Goal: Navigation & Orientation: Find specific page/section

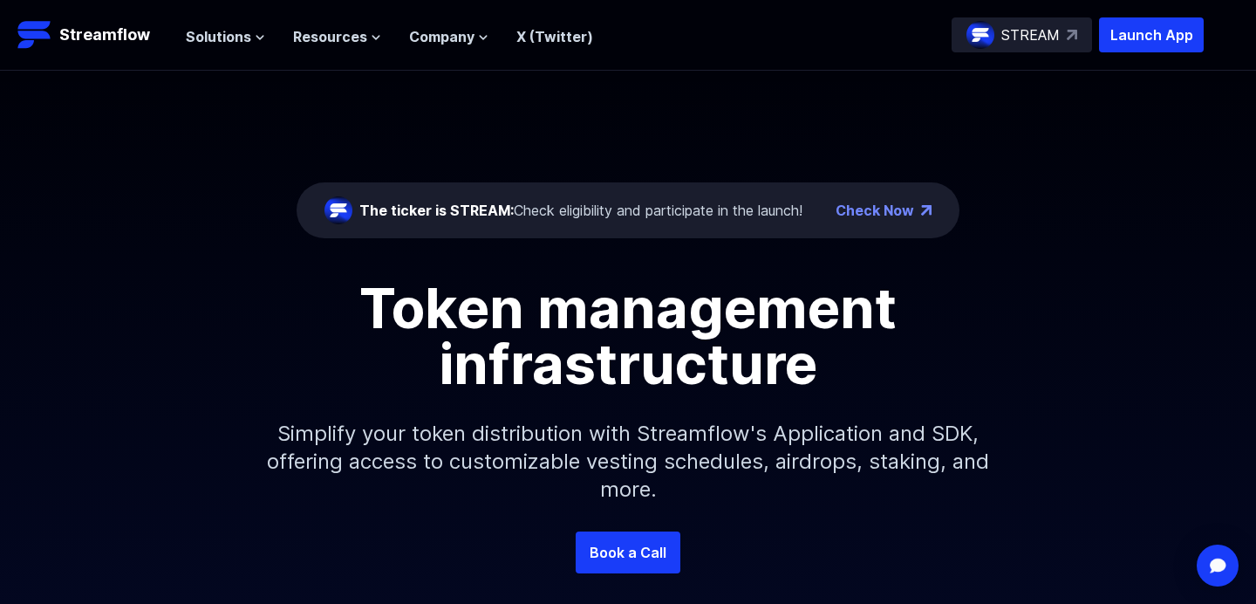
click at [729, 207] on div "The ticker is STREAM: Check eligibility and participate in the launch!" at bounding box center [580, 210] width 443 height 21
click at [569, 197] on div "The ticker is STREAM: Check eligibility and participate in the launch!" at bounding box center [564, 210] width 478 height 28
click at [560, 208] on div "The ticker is STREAM: Check eligibility and participate in the launch!" at bounding box center [580, 210] width 443 height 21
click at [717, 215] on div "The ticker is STREAM: Check eligibility and participate in the launch!" at bounding box center [580, 210] width 443 height 21
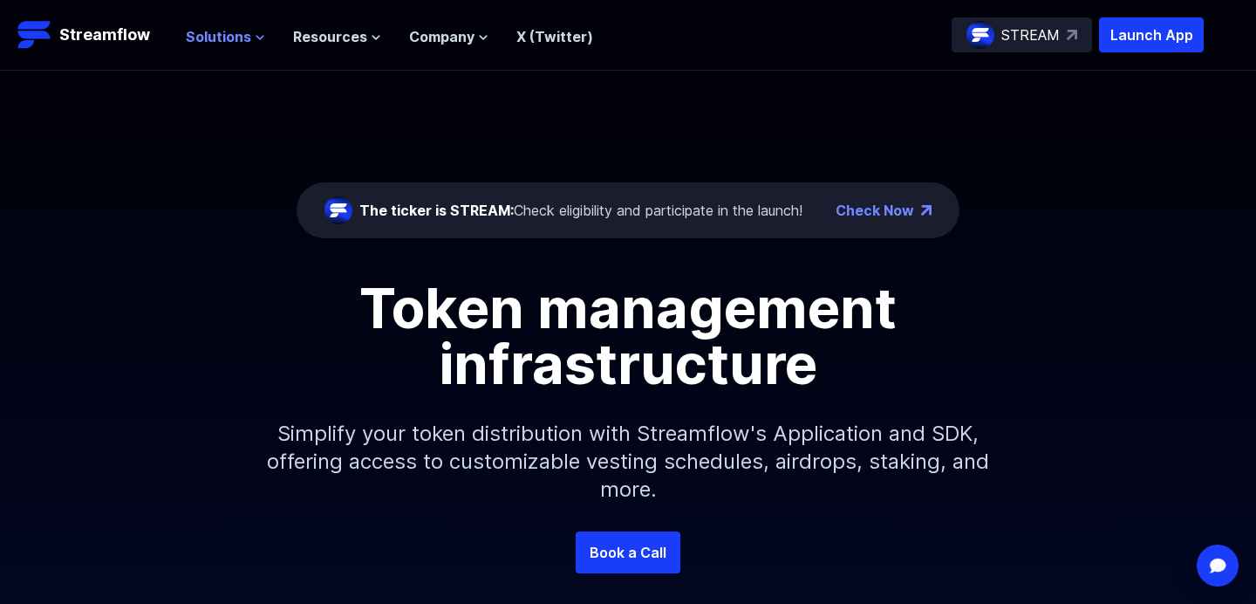
click at [197, 32] on span "Solutions" at bounding box center [218, 36] width 65 height 21
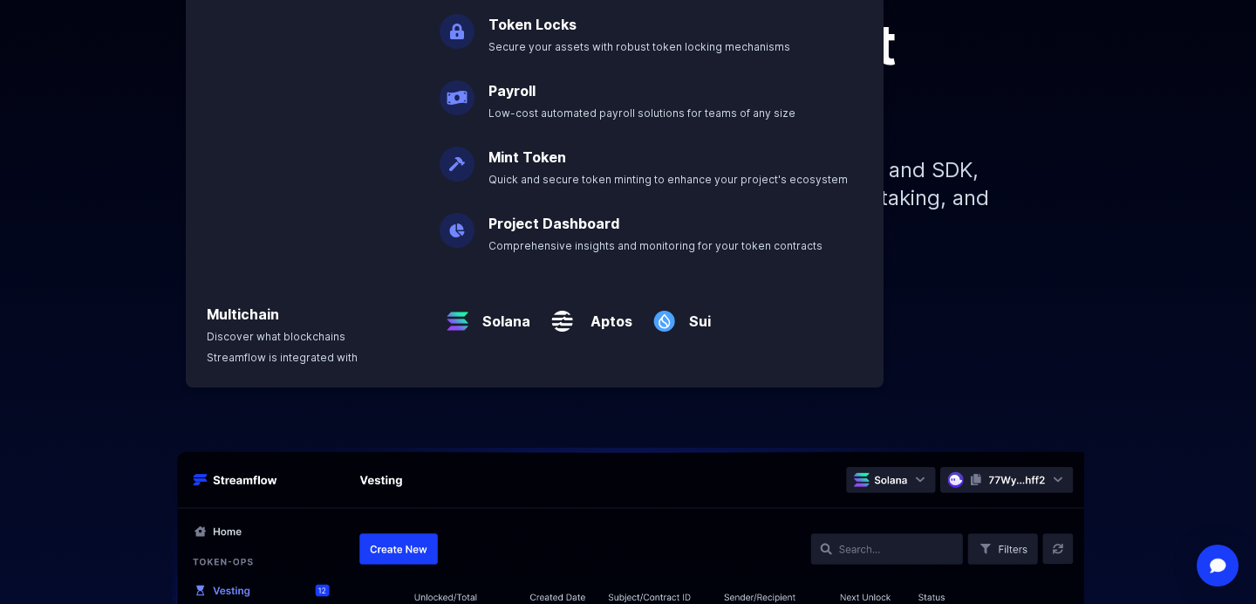
scroll to position [352, 0]
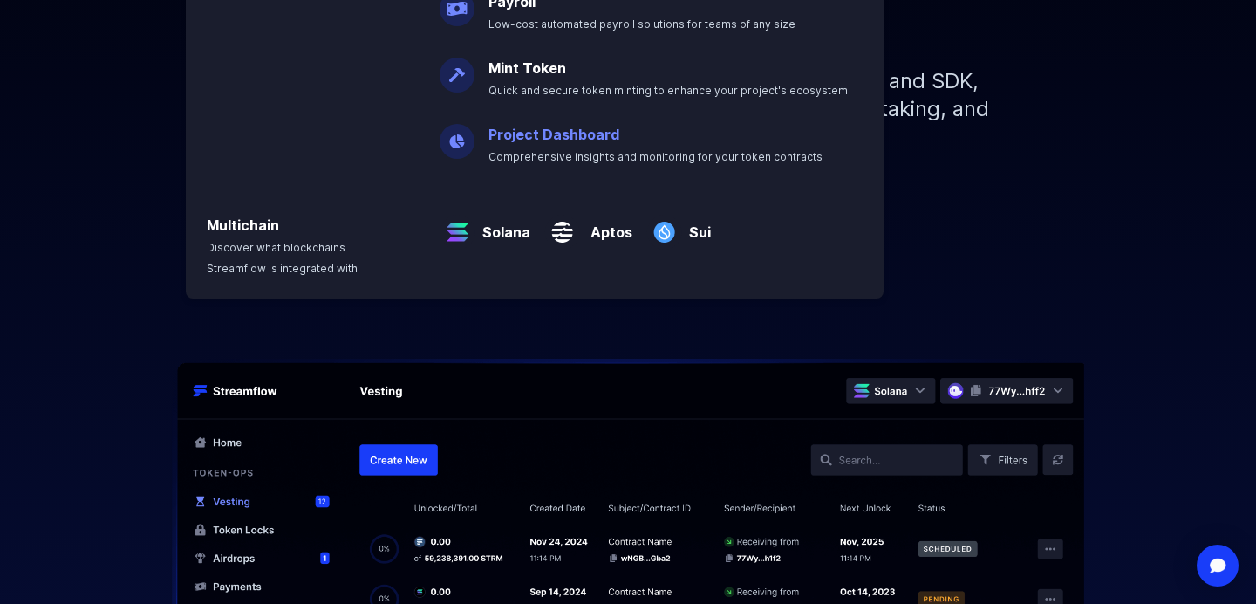
click at [594, 140] on link "Project Dashboard" at bounding box center [554, 134] width 131 height 17
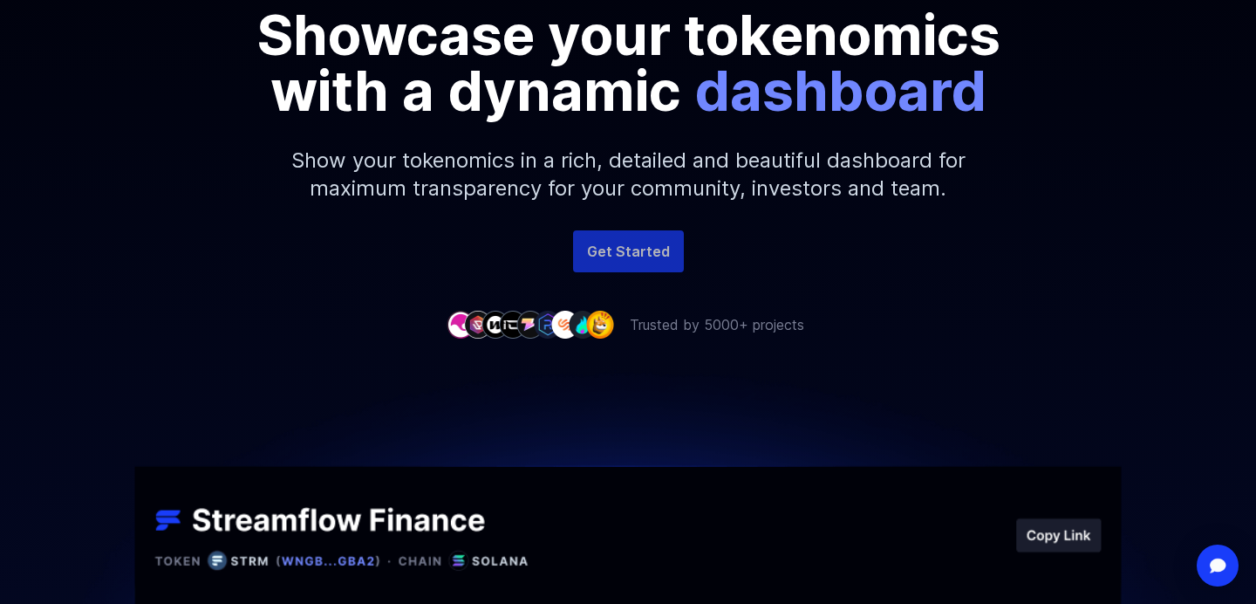
click at [626, 247] on link "Get Started" at bounding box center [628, 251] width 111 height 42
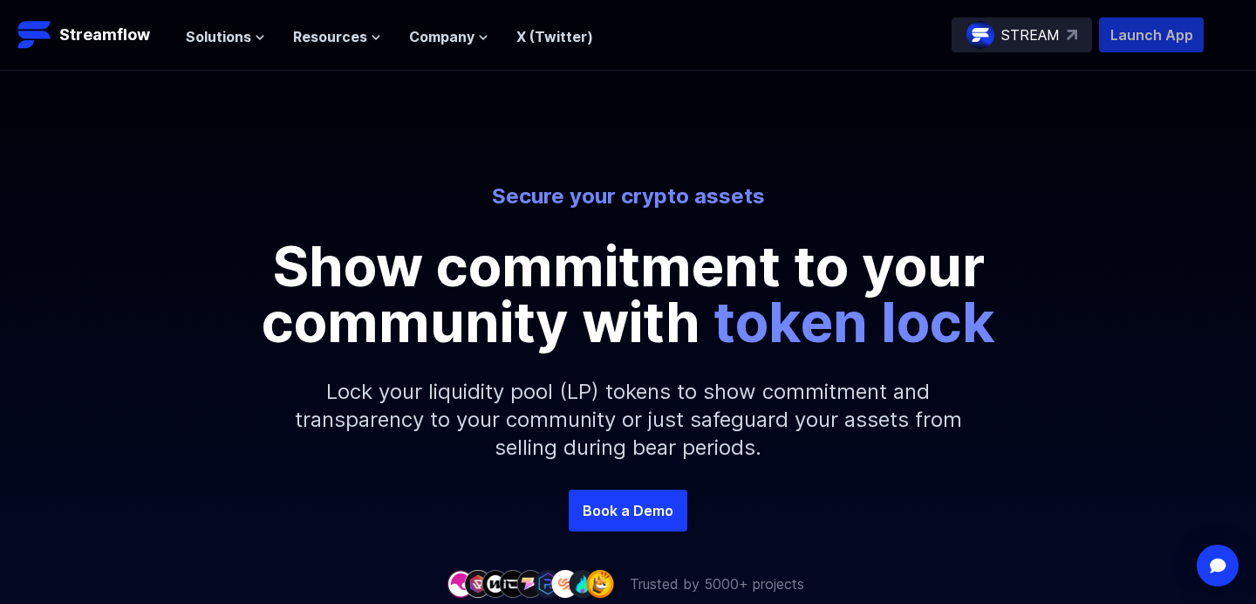
click at [1153, 20] on p "Launch App" at bounding box center [1151, 34] width 105 height 35
